Goal: Task Accomplishment & Management: Manage account settings

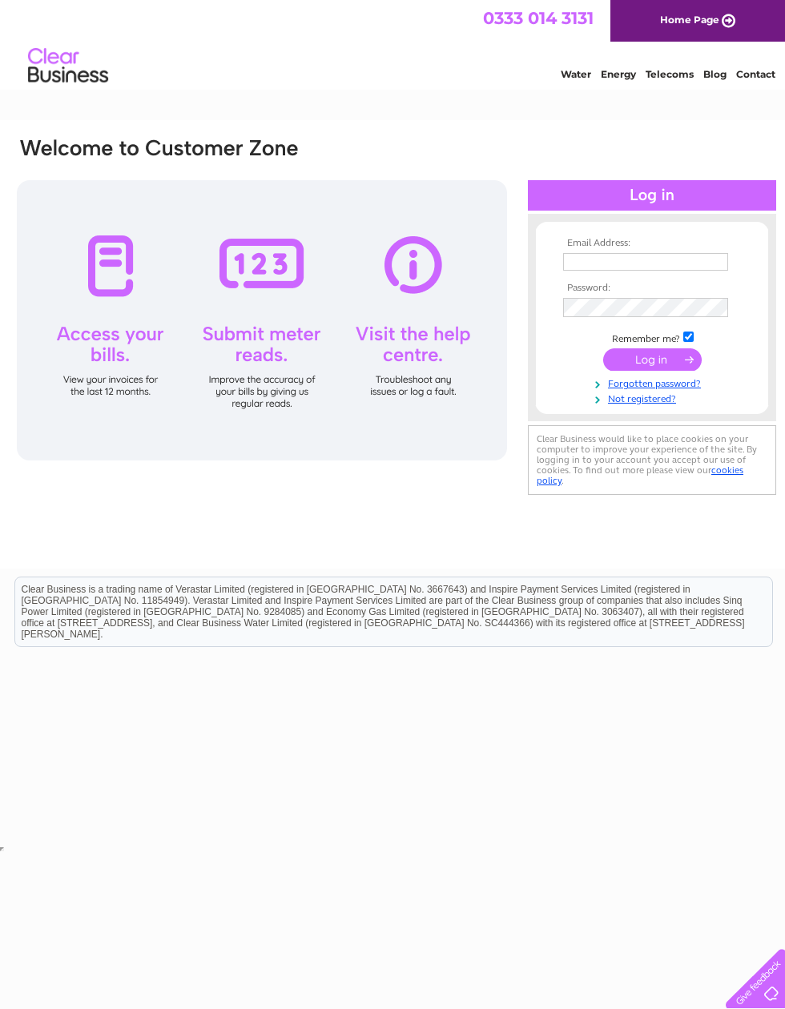
click at [600, 265] on input "text" at bounding box center [645, 262] width 165 height 18
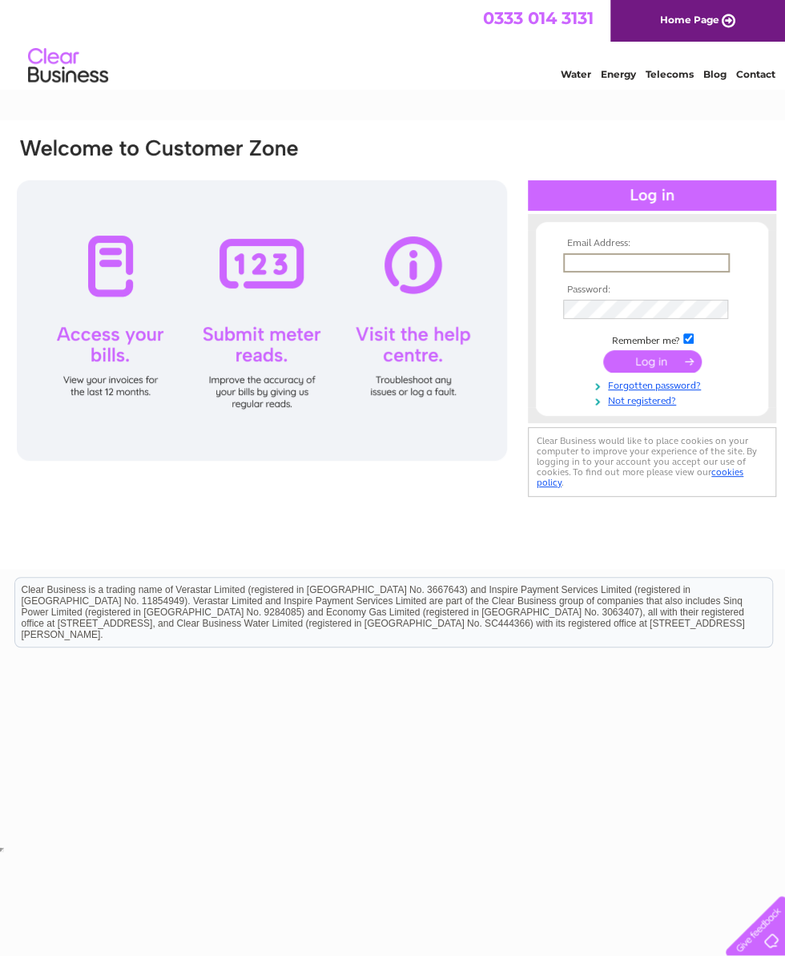
type input "elmccracken@aol.com"
click at [662, 369] on input "submit" at bounding box center [652, 361] width 99 height 22
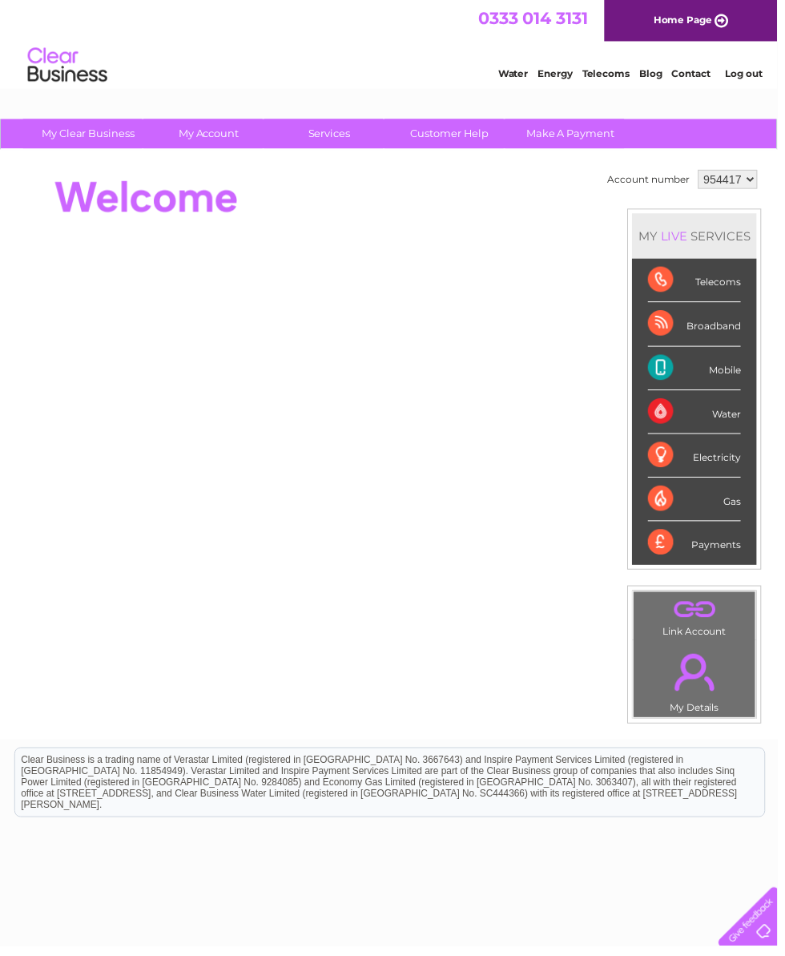
click at [742, 380] on div "Mobile" at bounding box center [701, 372] width 94 height 44
click at [712, 376] on div "Mobile" at bounding box center [701, 372] width 94 height 44
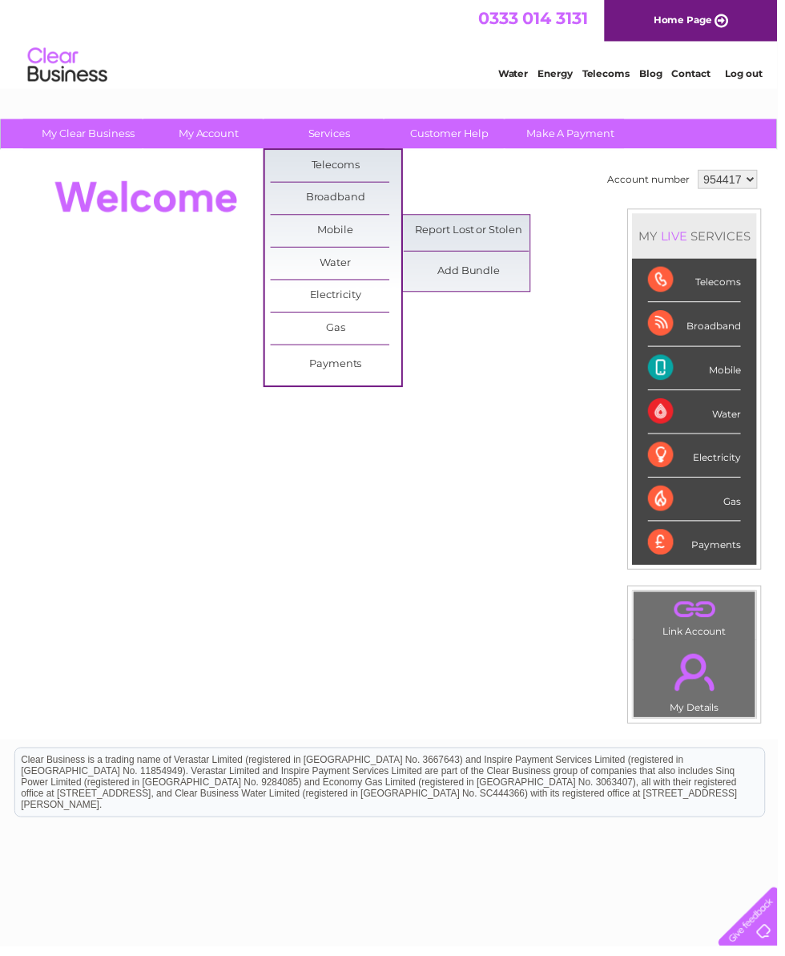
click at [497, 273] on link "Add Bundle" at bounding box center [474, 274] width 132 height 32
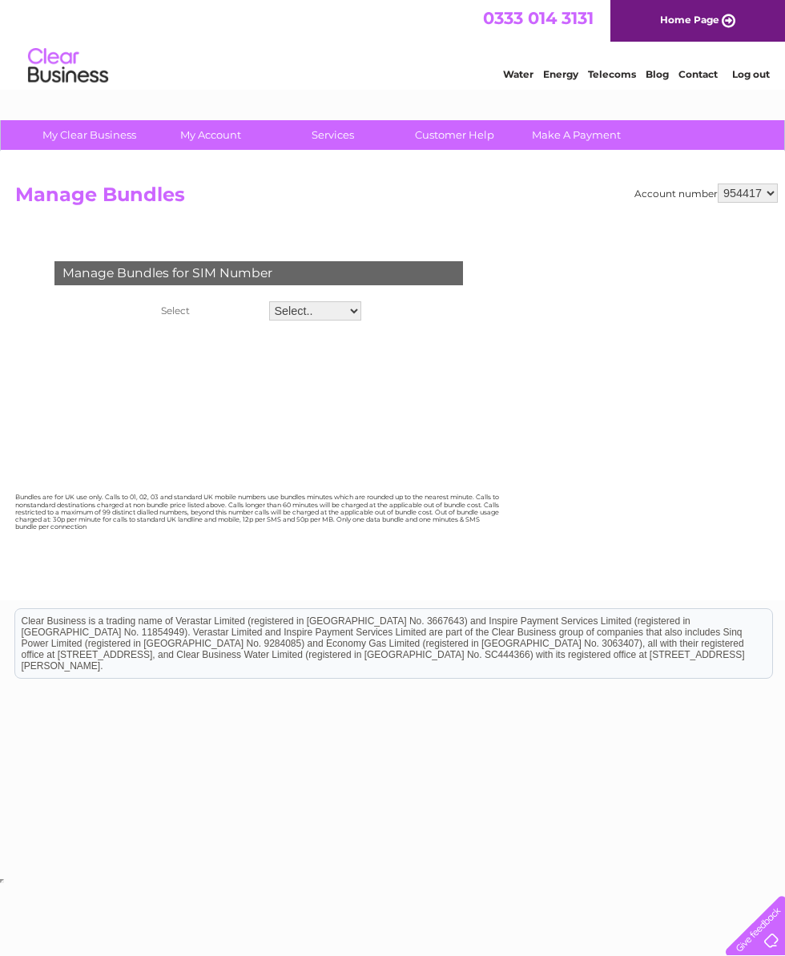
click at [355, 318] on select "Select.. 07771608556" at bounding box center [315, 310] width 92 height 19
select select "125230"
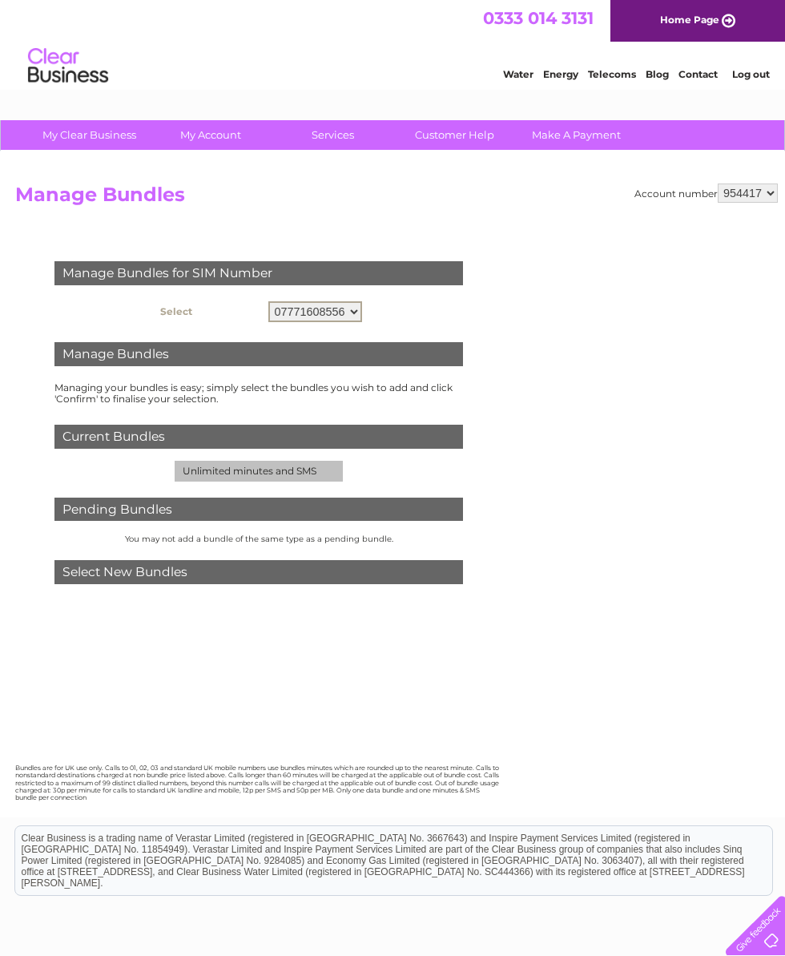
scroll to position [1, 0]
